Goal: Task Accomplishment & Management: Use online tool/utility

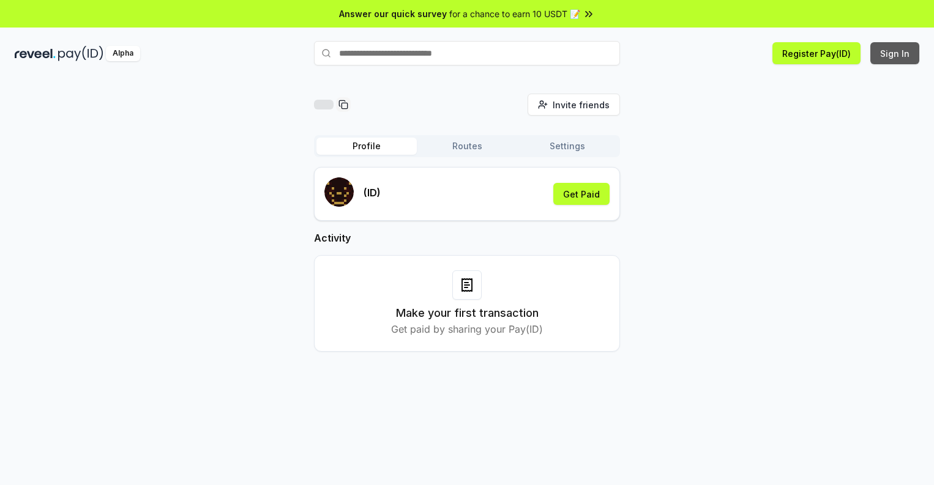
click at [895, 53] on button "Sign In" at bounding box center [894, 53] width 49 height 22
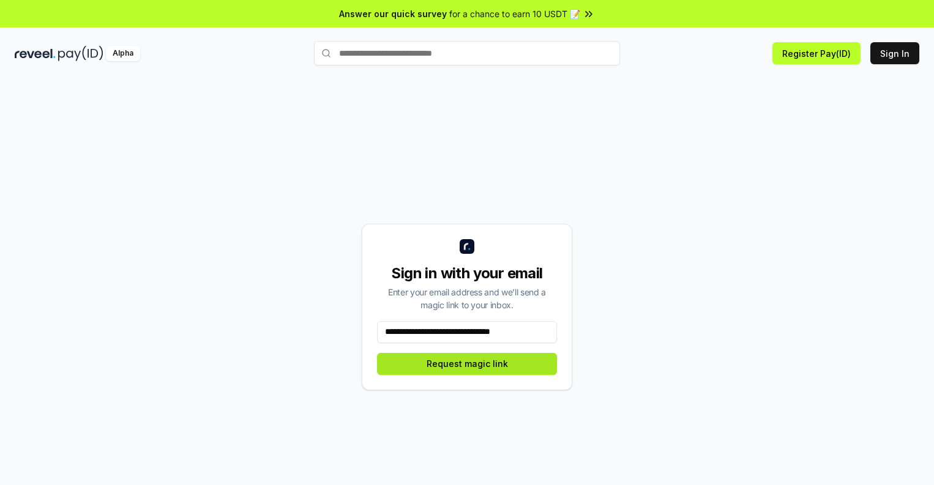
type input "**********"
click at [467, 363] on button "Request magic link" at bounding box center [467, 364] width 180 height 22
